Goal: Task Accomplishment & Management: Manage account settings

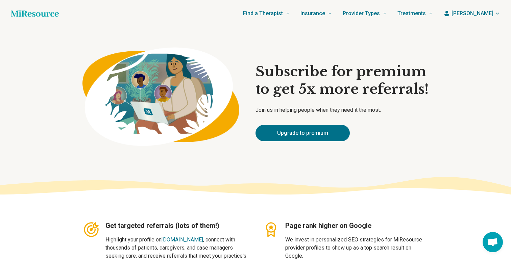
click at [495, 15] on icon "button" at bounding box center [497, 13] width 5 height 5
click at [478, 51] on link "My resources" at bounding box center [478, 51] width 46 height 18
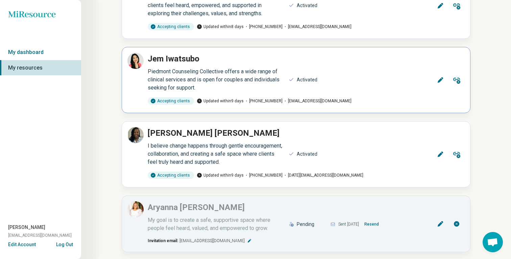
scroll to position [110, 0]
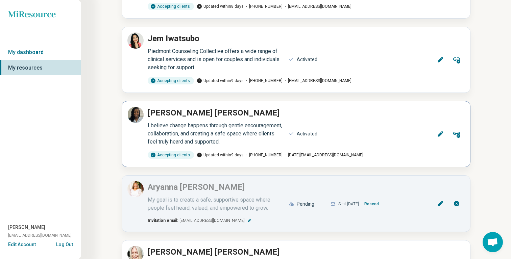
click at [458, 136] on icon at bounding box center [457, 135] width 7 height 6
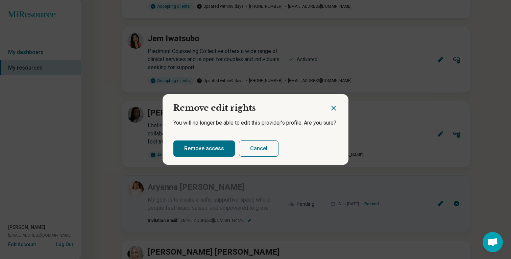
click at [217, 149] on button "Remove access" at bounding box center [205, 149] width 62 height 16
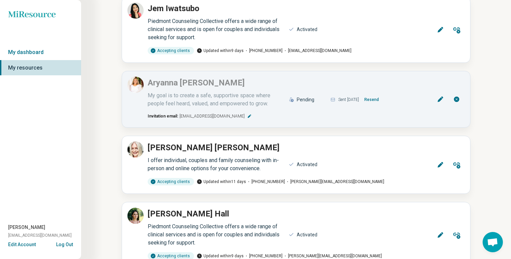
scroll to position [128, 0]
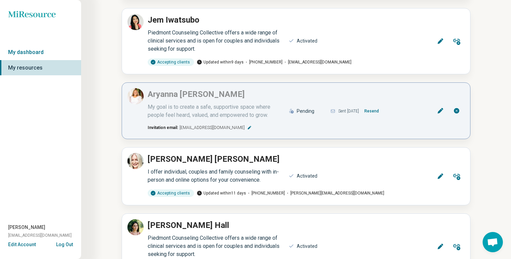
click at [382, 110] on button "Resend" at bounding box center [372, 111] width 20 height 11
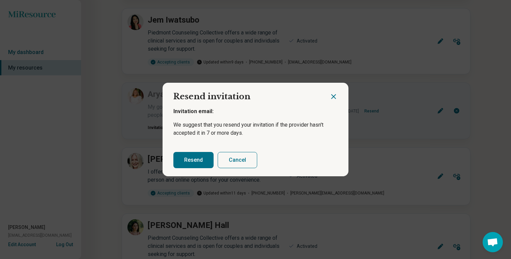
click at [197, 161] on button "Resend" at bounding box center [194, 160] width 40 height 16
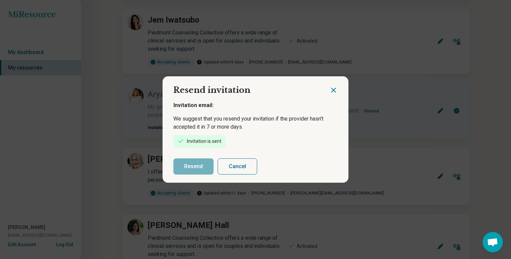
click at [331, 90] on icon "Close dialog" at bounding box center [334, 90] width 8 height 8
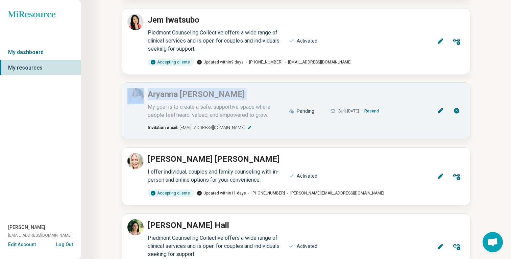
drag, startPoint x: 331, startPoint y: 90, endPoint x: 115, endPoint y: 90, distance: 216.5
click at [115, 90] on div "My resources Providers Add via spreadsheet [PERSON_NAME] I strive to create a s…" at bounding box center [296, 123] width 430 height 502
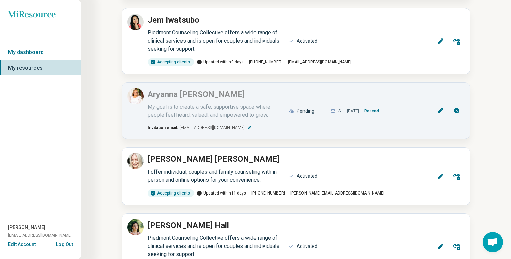
click at [25, 40] on div "Miresource logo My dashboard My resources [PERSON_NAME] [EMAIL_ADDRESS][DOMAIN_…" at bounding box center [40, 129] width 81 height 259
click at [28, 54] on link "My dashboard" at bounding box center [40, 53] width 81 height 16
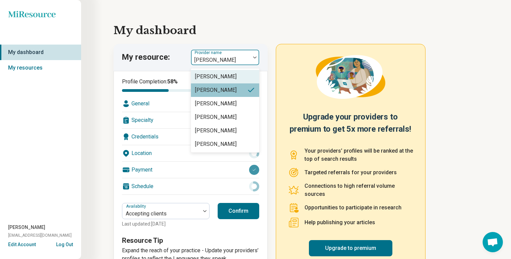
click at [209, 60] on div at bounding box center [221, 59] width 54 height 9
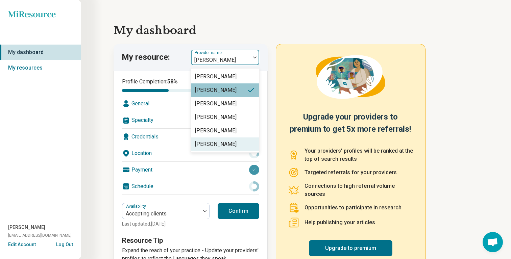
click at [218, 143] on div "[PERSON_NAME]" at bounding box center [216, 144] width 42 height 8
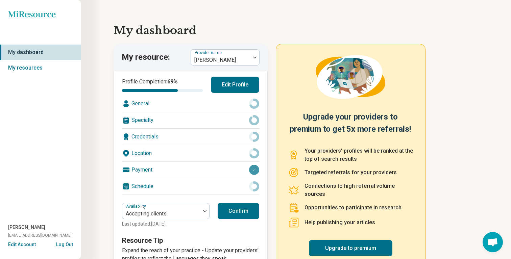
scroll to position [23, 0]
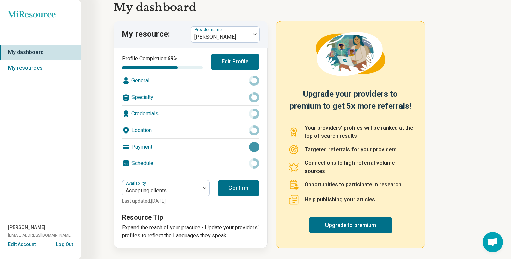
click at [242, 183] on button "Confirm" at bounding box center [239, 188] width 42 height 16
click at [235, 33] on div at bounding box center [221, 36] width 54 height 9
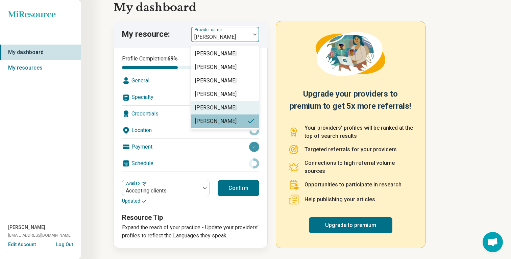
click at [220, 109] on div "[PERSON_NAME]" at bounding box center [216, 108] width 42 height 8
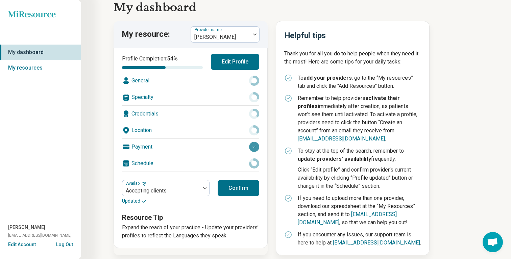
click at [236, 188] on button "Confirm" at bounding box center [239, 188] width 42 height 16
click at [242, 59] on button "Edit Profile" at bounding box center [235, 62] width 48 height 16
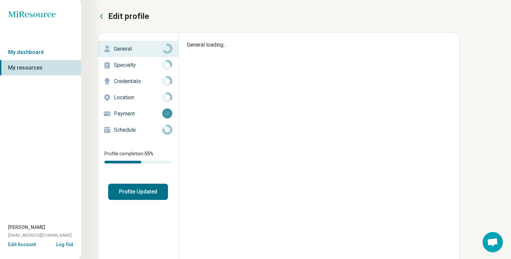
type textarea "*"
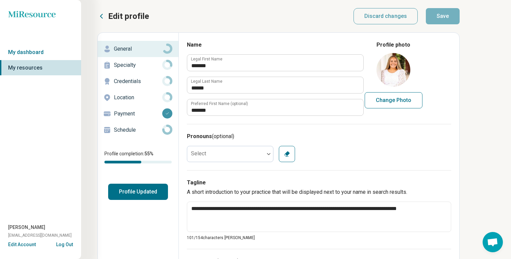
click at [37, 66] on link "My resources" at bounding box center [40, 68] width 81 height 16
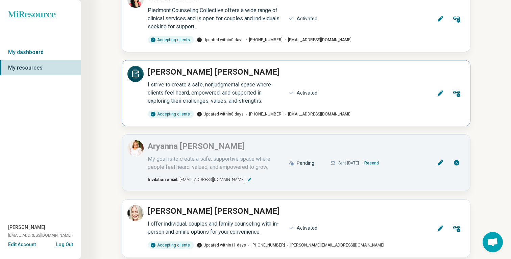
scroll to position [96, 0]
